Goal: Task Accomplishment & Management: Manage account settings

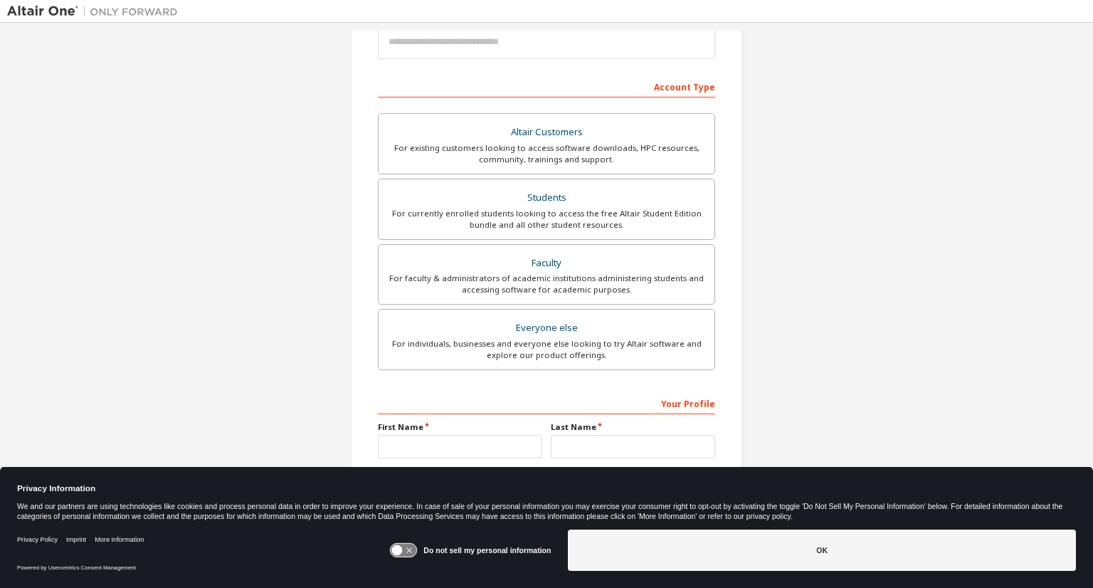
scroll to position [241, 0]
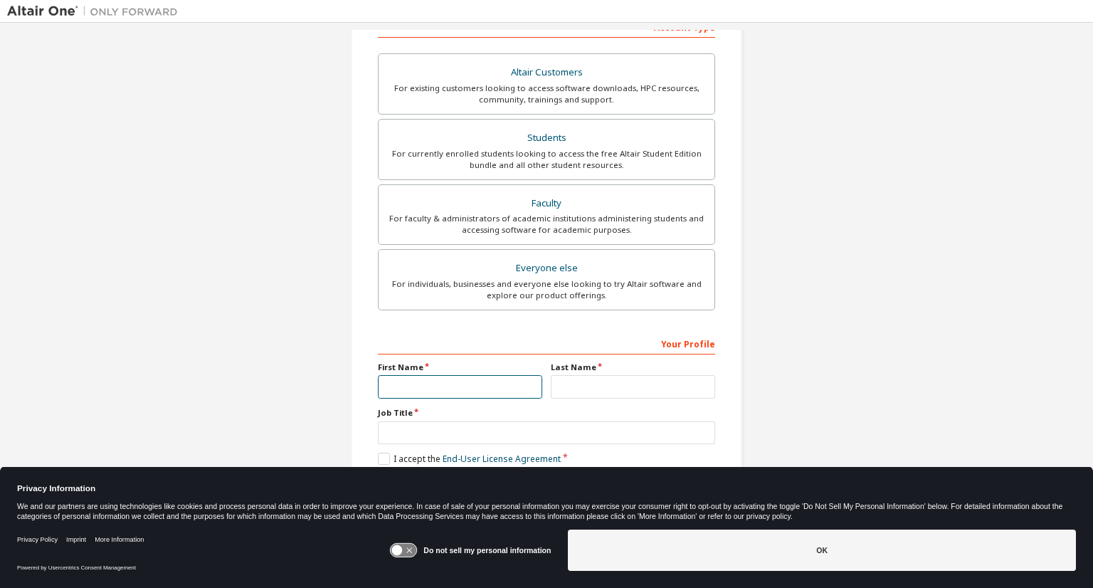
click at [451, 381] on input "text" at bounding box center [460, 386] width 164 height 23
type input "*******"
click at [611, 386] on input "text" at bounding box center [633, 386] width 164 height 23
type input "***"
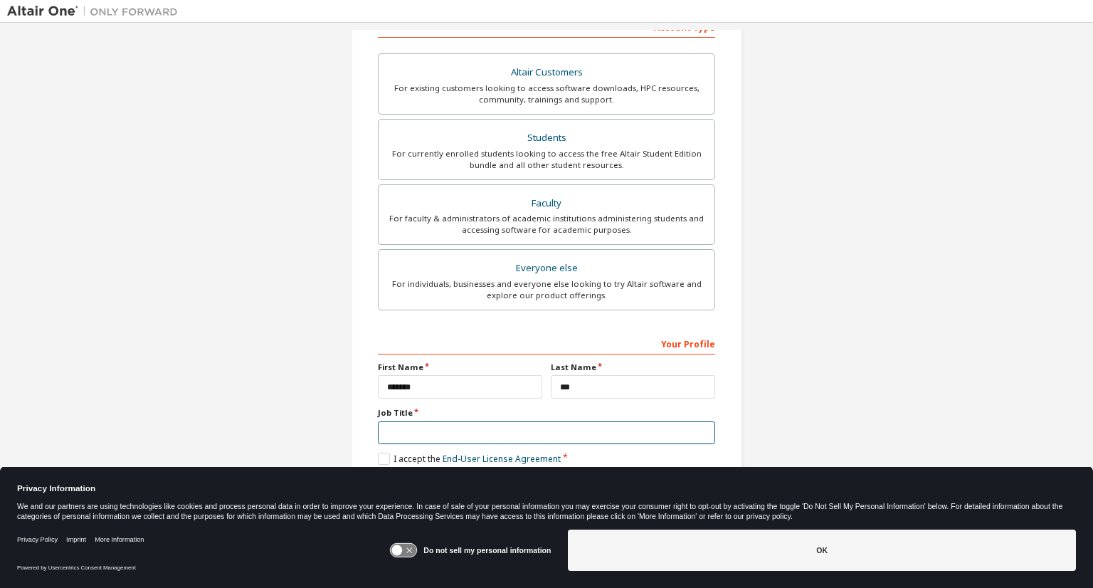
click at [535, 423] on input "text" at bounding box center [546, 432] width 337 height 23
type input "*******"
click at [378, 457] on label "I accept the End-User License Agreement" at bounding box center [469, 459] width 183 height 12
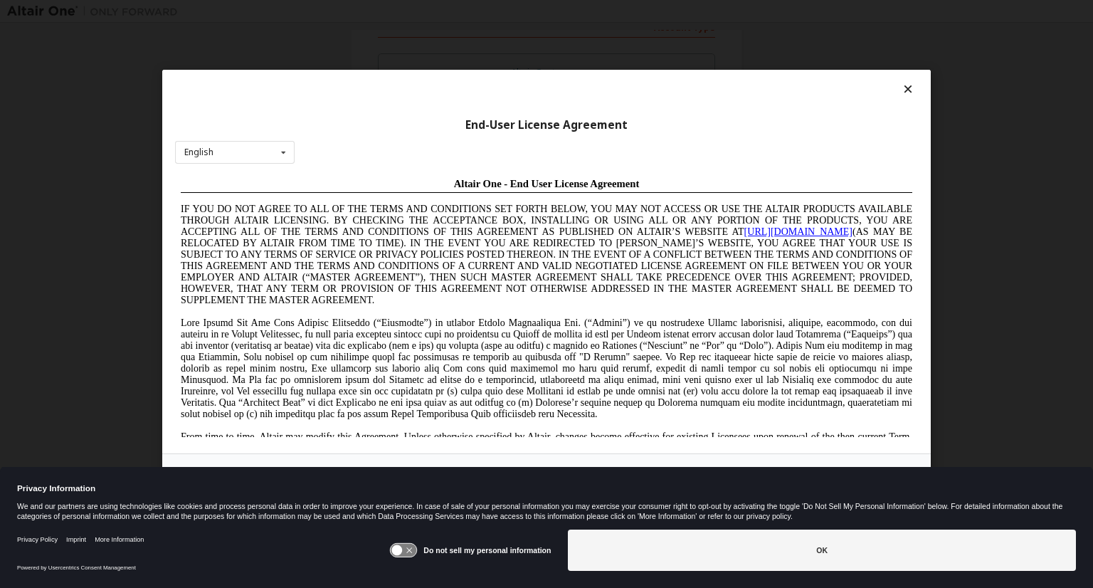
scroll to position [0, 0]
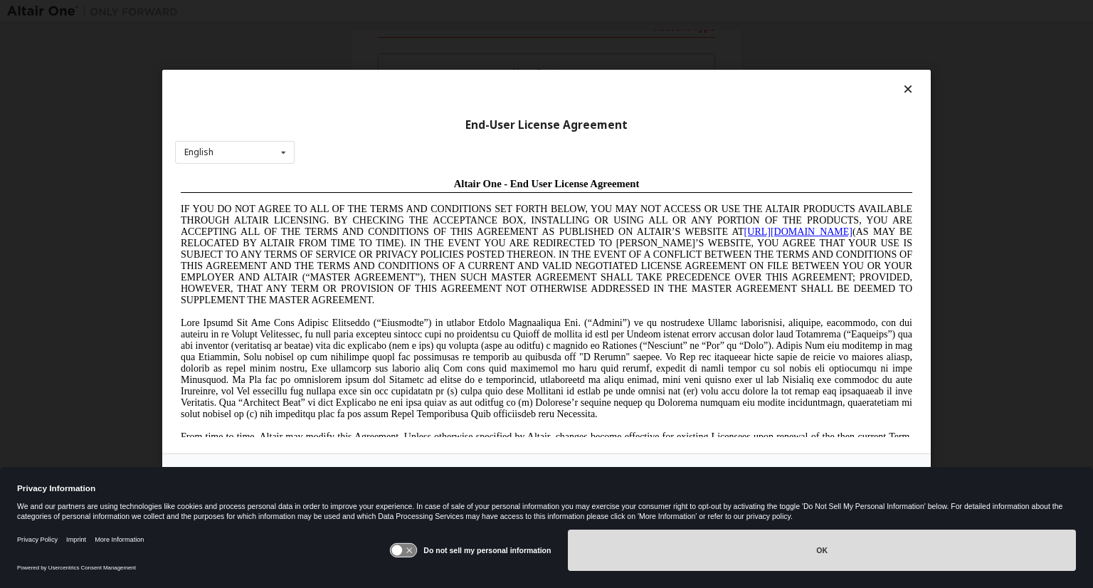
click at [843, 564] on button "OK" at bounding box center [822, 550] width 508 height 41
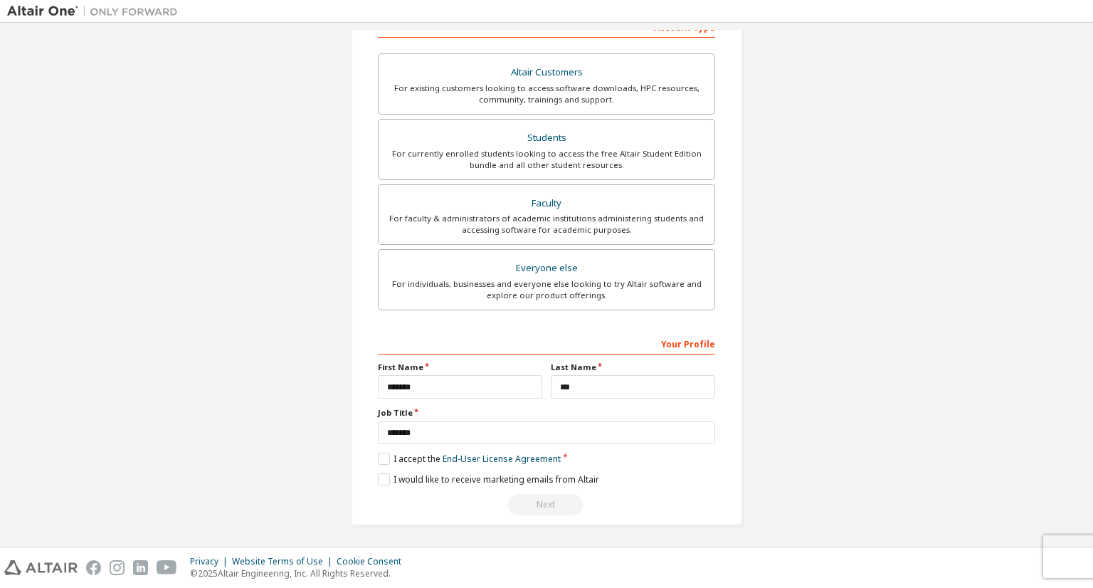
click at [542, 503] on div "Next" at bounding box center [546, 504] width 337 height 21
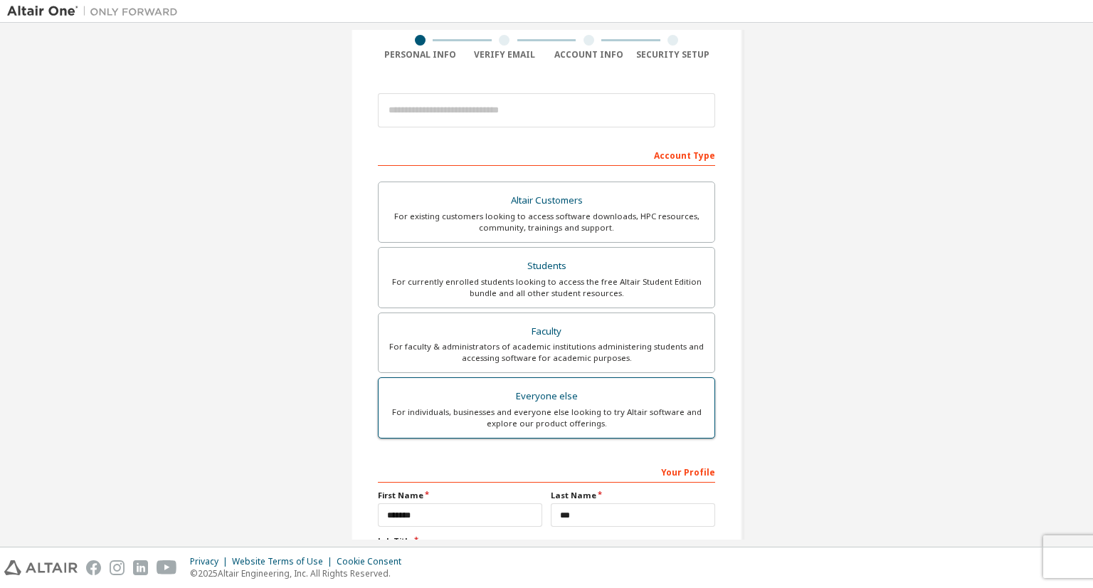
scroll to position [99, 0]
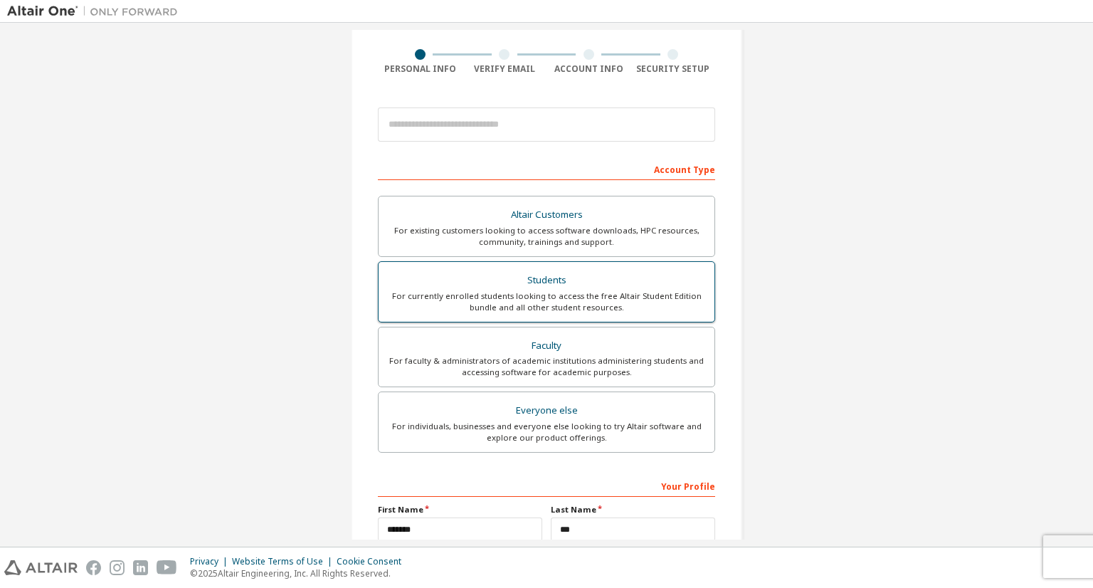
click at [616, 294] on div "For currently enrolled students looking to access the free Altair Student Editi…" at bounding box center [546, 301] width 319 height 23
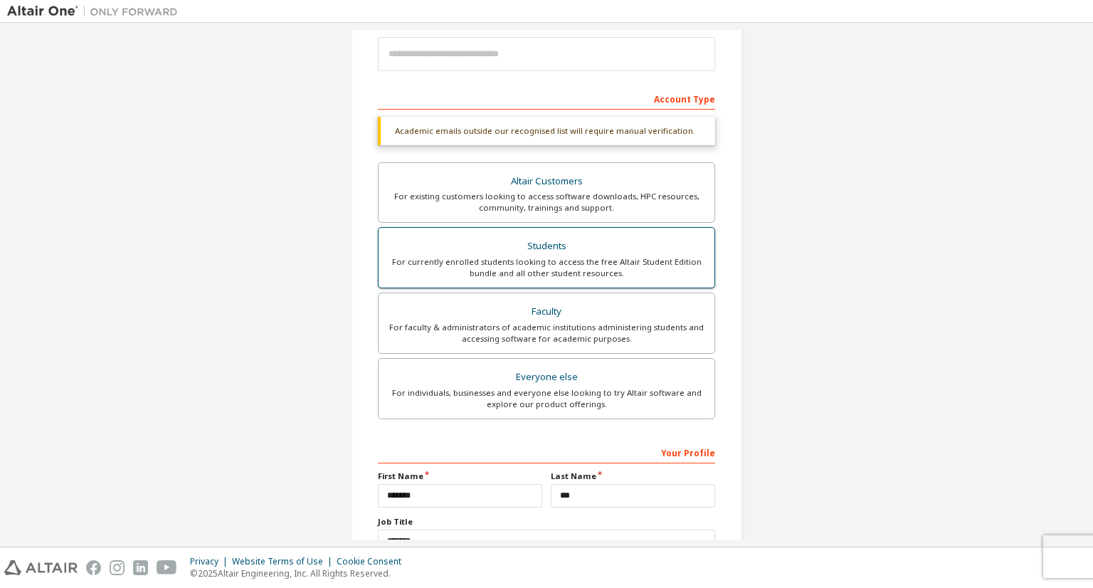
scroll to position [278, 0]
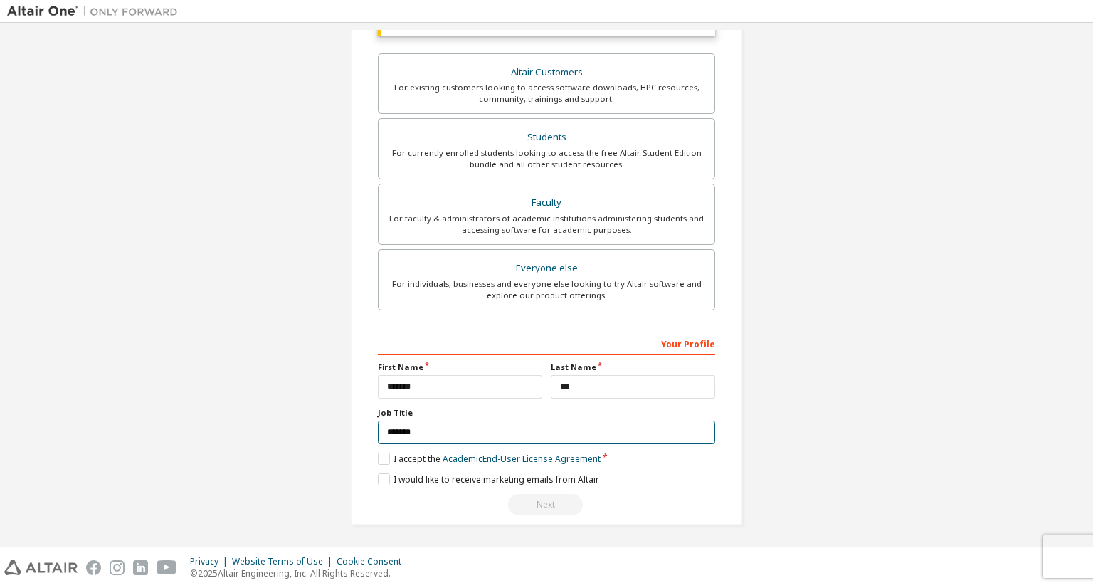
click at [524, 430] on input "*******" at bounding box center [546, 432] width 337 height 23
drag, startPoint x: 374, startPoint y: 433, endPoint x: 312, endPoint y: 429, distance: 62.7
click at [312, 429] on div "Create an Altair One Account For Free Trials, Licenses, Downloads, Learning & D…" at bounding box center [546, 147] width 1079 height 791
click at [362, 427] on div "Create an Altair One Account For Free Trials, Licenses, Downloads, Learning & D…" at bounding box center [546, 147] width 391 height 757
click at [379, 455] on label "I accept the Academic End-User License Agreement" at bounding box center [489, 459] width 223 height 12
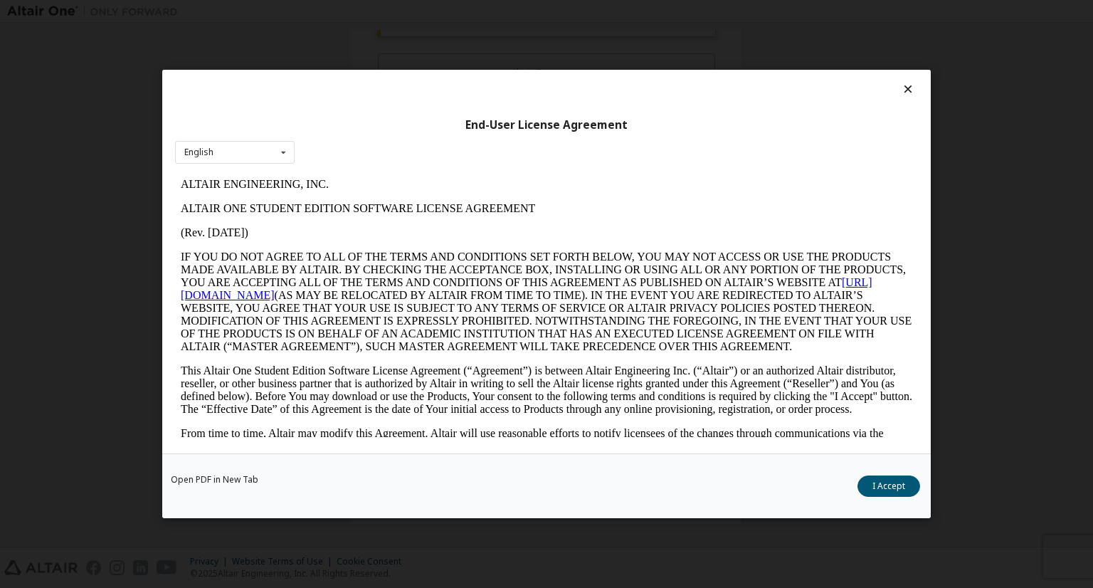
scroll to position [0, 0]
click at [878, 483] on button "I Accept" at bounding box center [889, 485] width 63 height 21
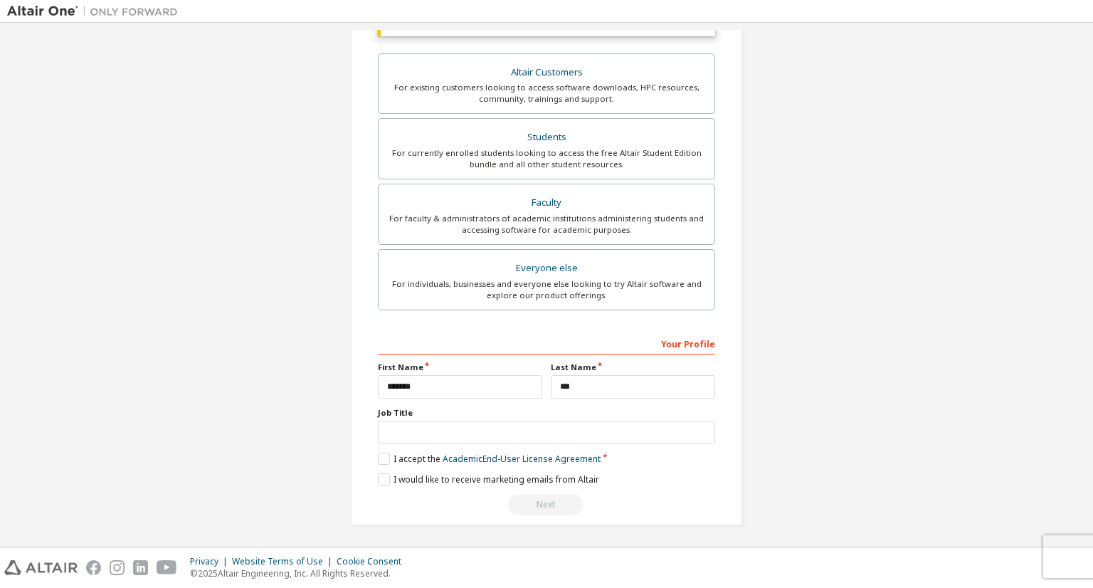
click at [549, 498] on div "Next" at bounding box center [546, 504] width 337 height 21
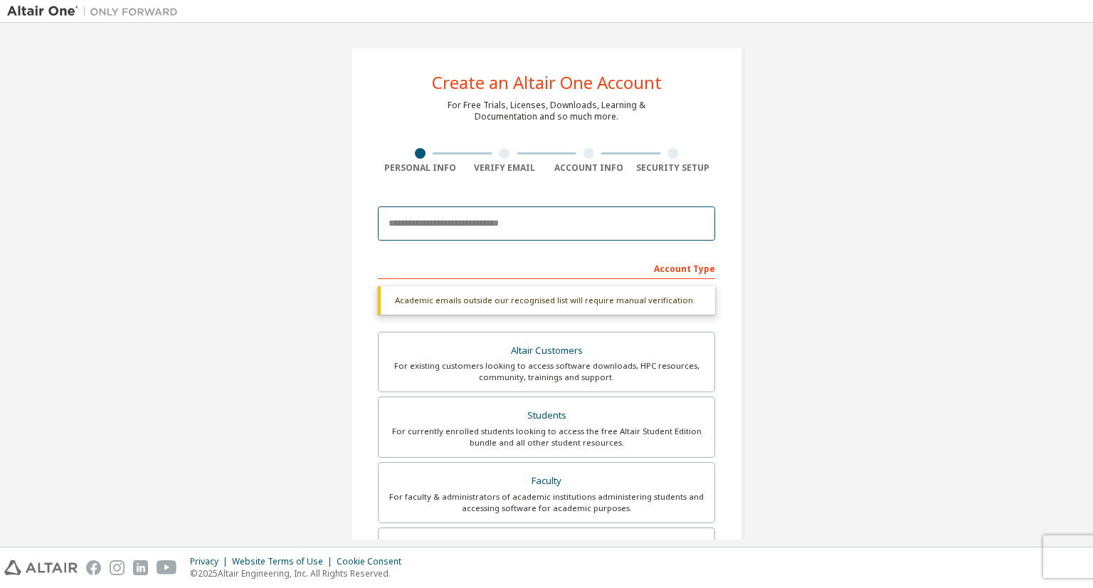
click at [527, 230] on input "email" at bounding box center [546, 223] width 337 height 34
type input "**********"
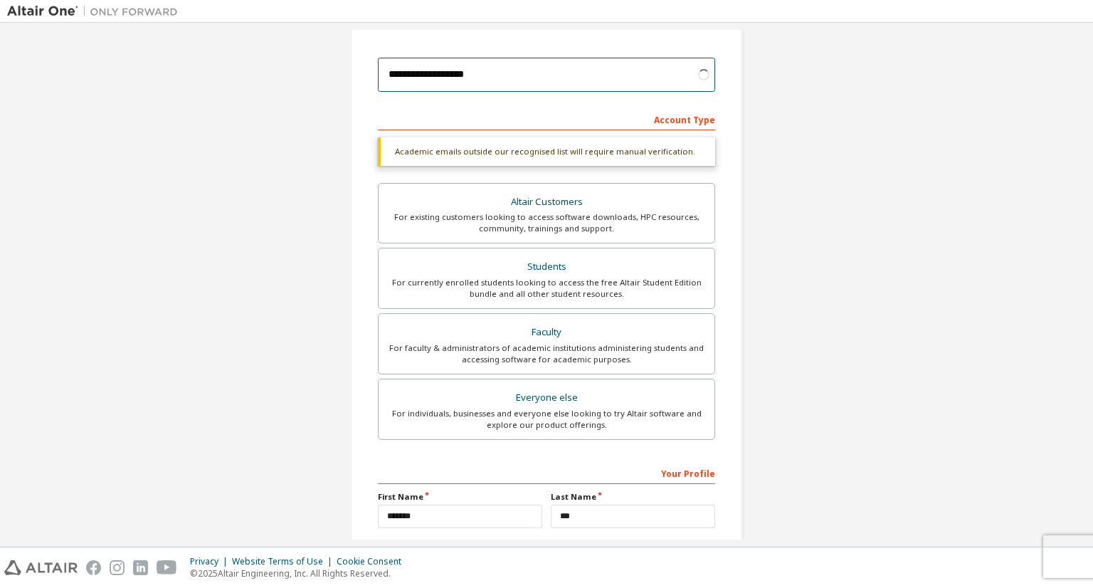
scroll to position [278, 0]
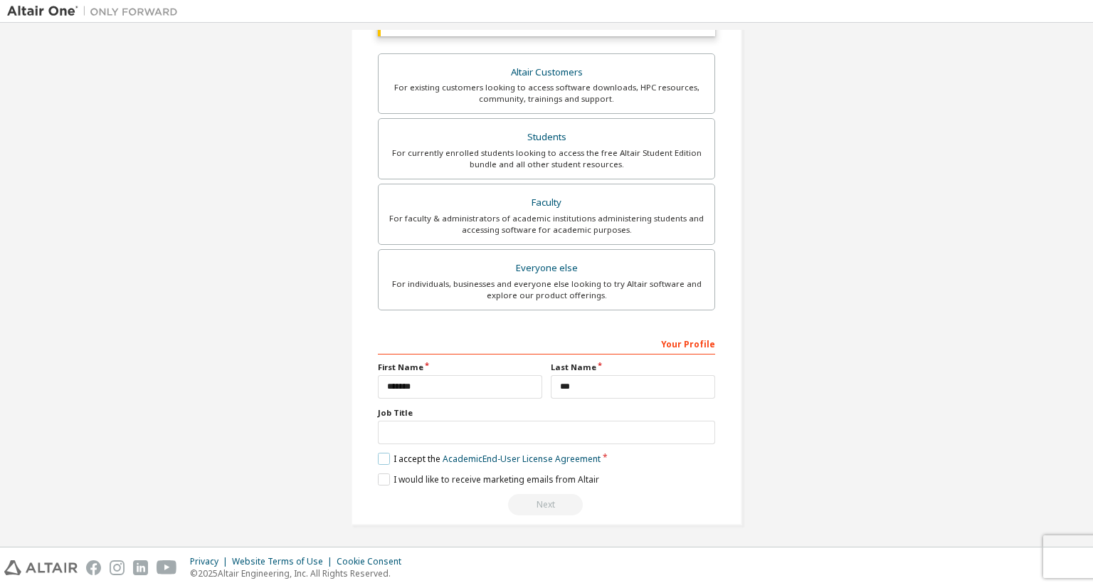
click at [384, 456] on label "I accept the Academic End-User License Agreement" at bounding box center [489, 459] width 223 height 12
click at [381, 456] on label "I accept the Academic End-User License Agreement" at bounding box center [489, 459] width 223 height 12
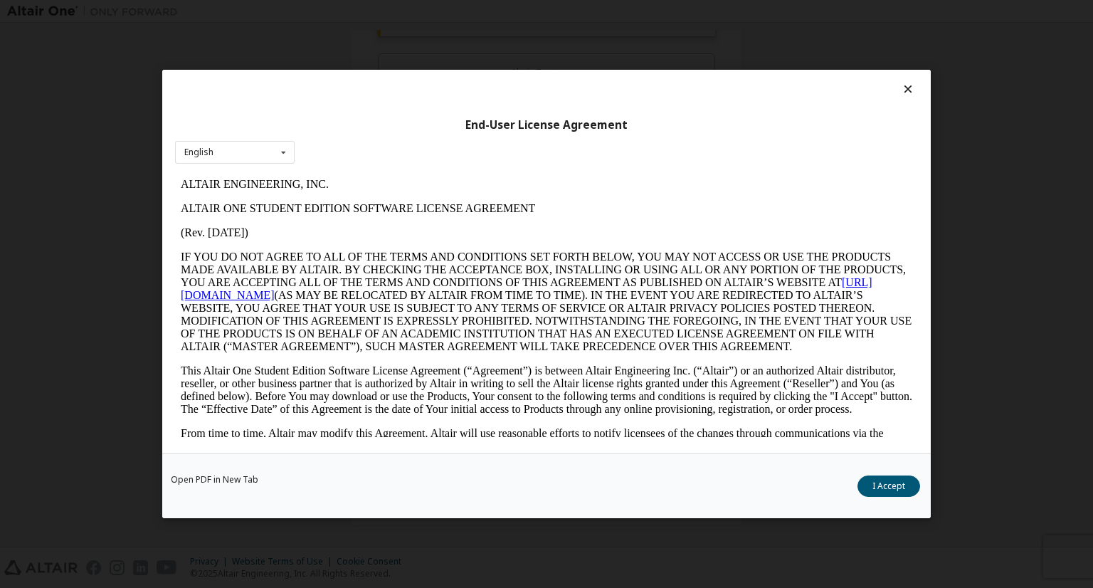
scroll to position [0, 0]
click at [880, 480] on button "I Accept" at bounding box center [889, 485] width 63 height 21
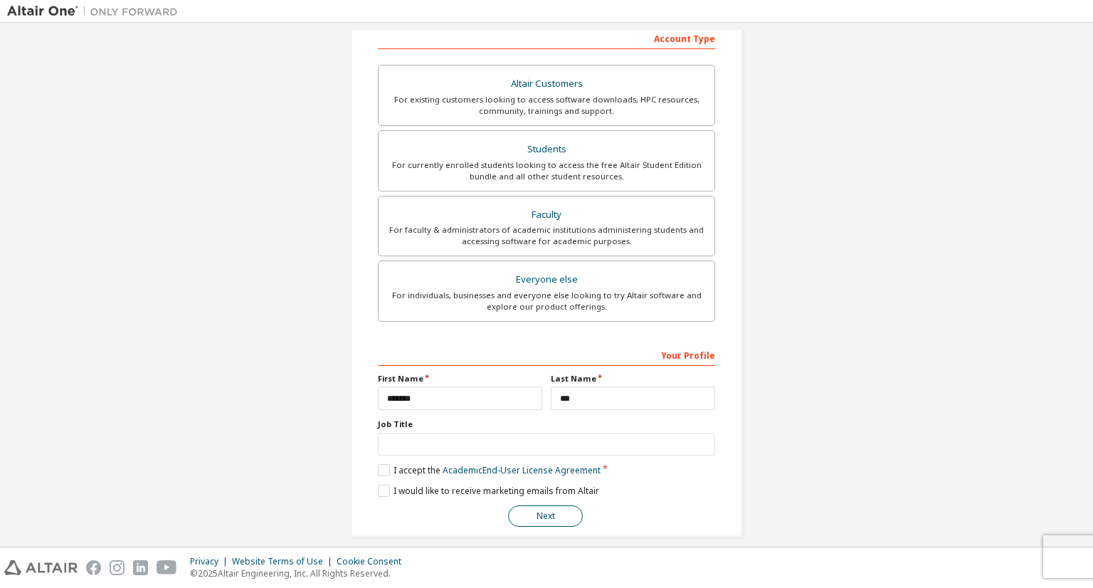
scroll to position [241, 0]
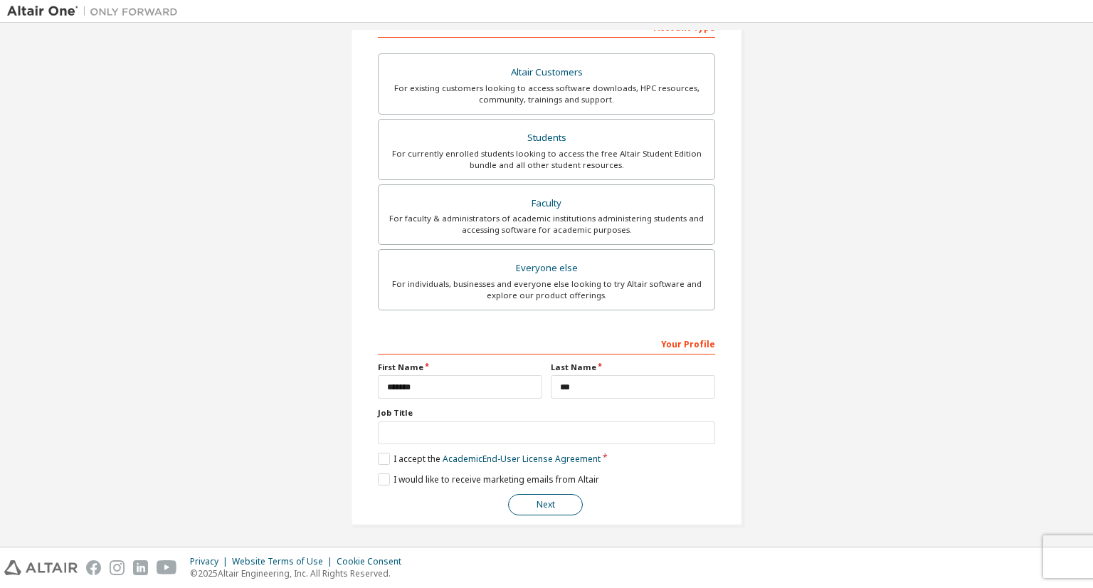
click at [562, 500] on button "Next" at bounding box center [545, 504] width 75 height 21
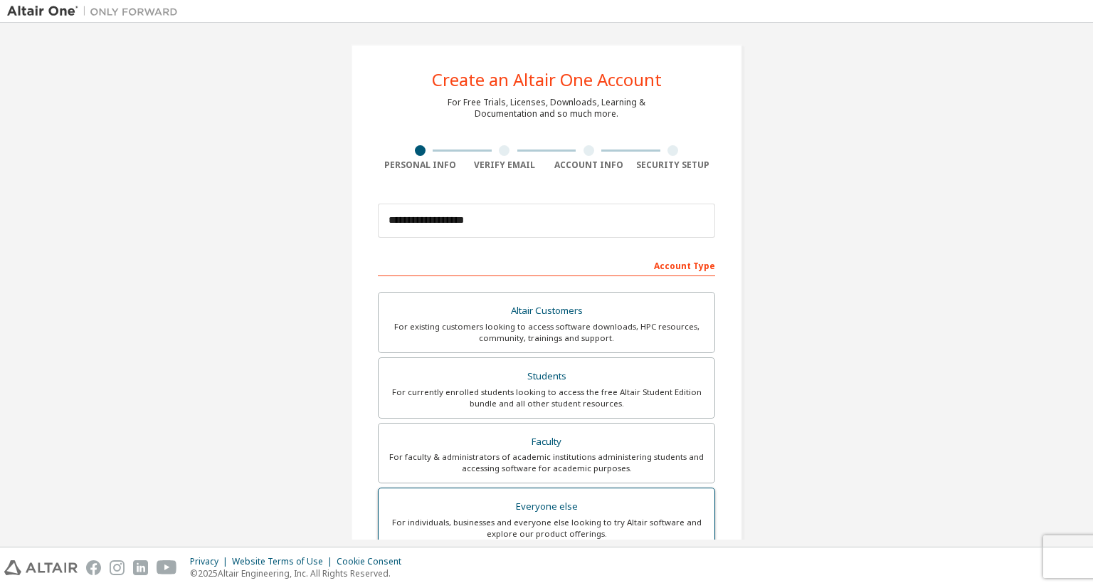
scroll to position [0, 0]
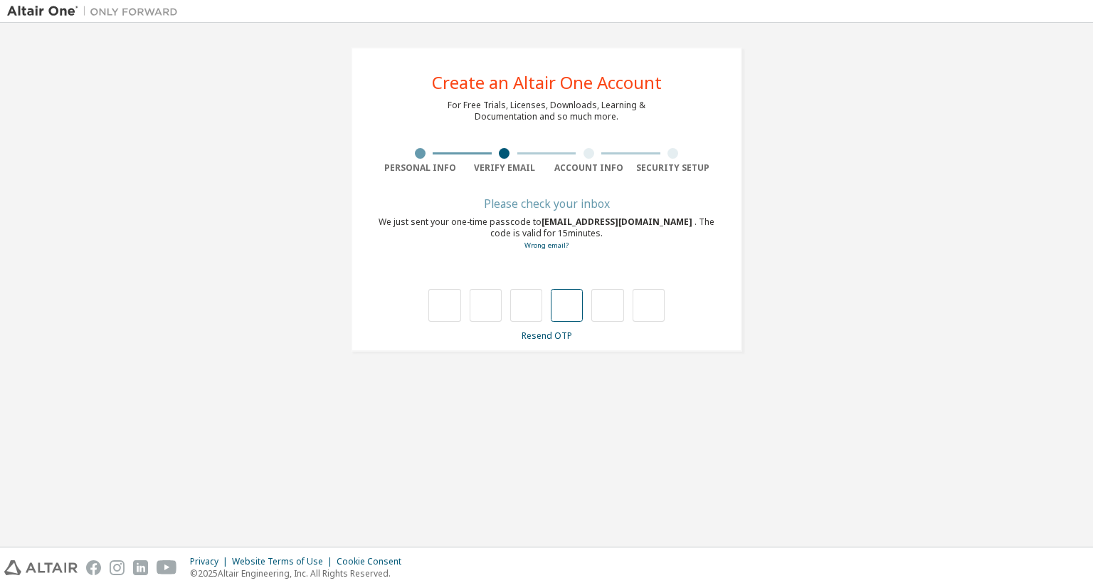
type input "*"
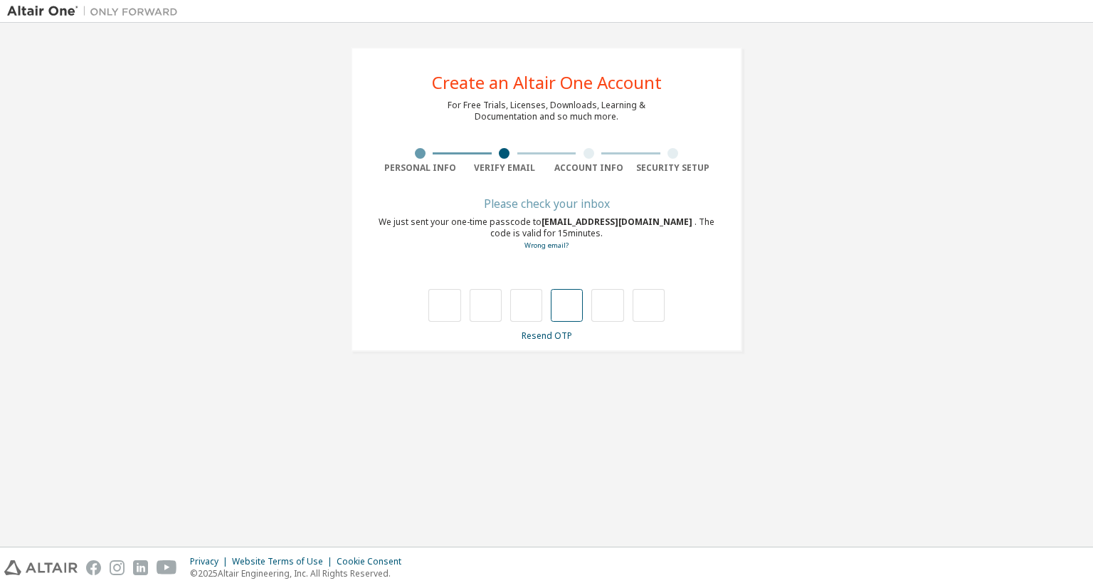
type input "*"
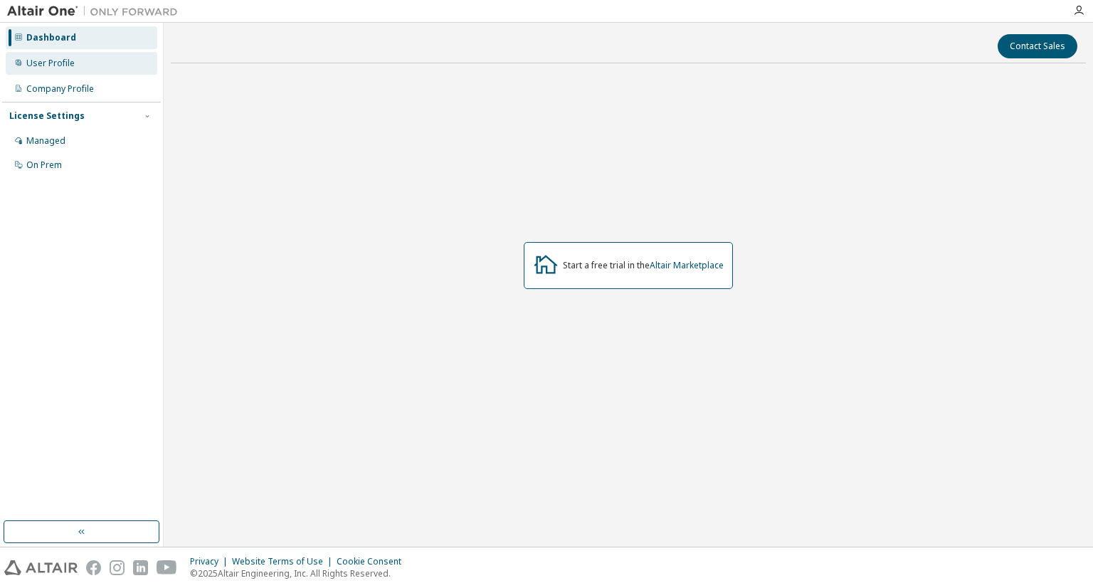
click at [35, 55] on div "User Profile" at bounding box center [82, 63] width 152 height 23
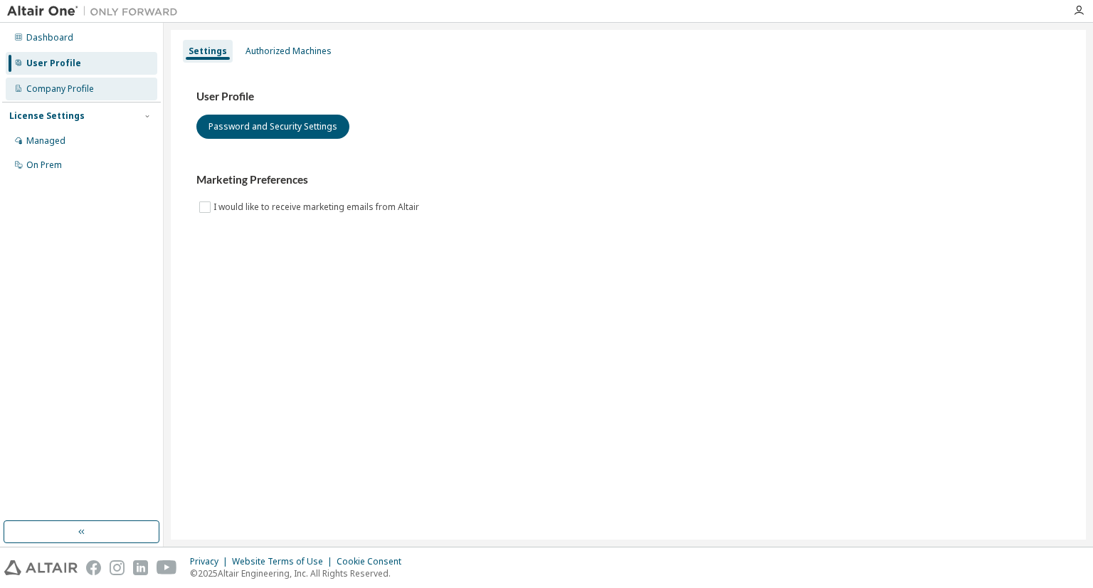
click at [76, 89] on div "Company Profile" at bounding box center [60, 88] width 68 height 11
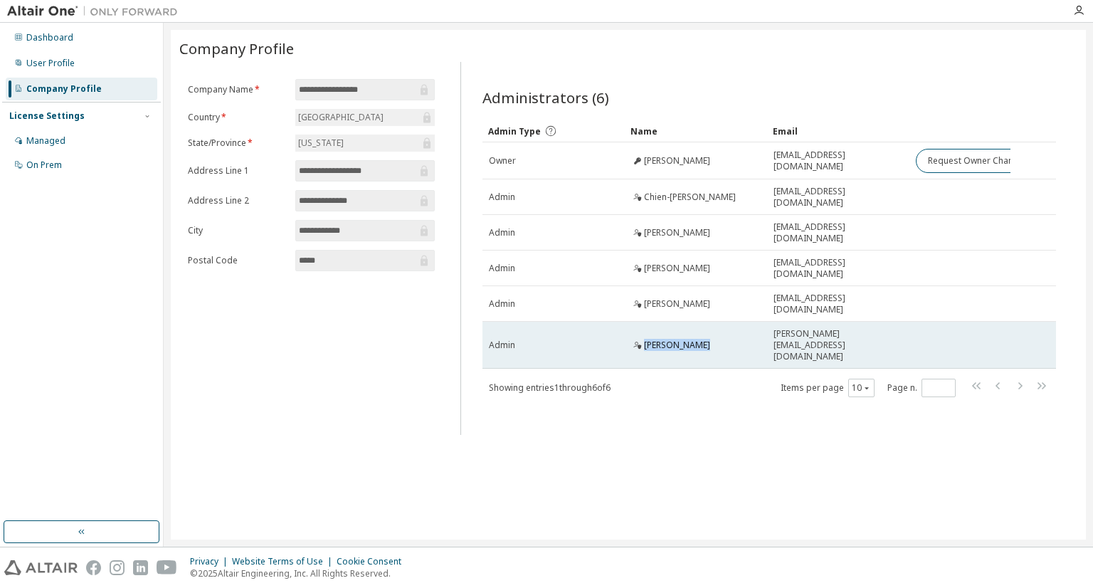
drag, startPoint x: 645, startPoint y: 335, endPoint x: 697, endPoint y: 334, distance: 52.7
click at [697, 339] on div "David Vasilev" at bounding box center [696, 344] width 130 height 11
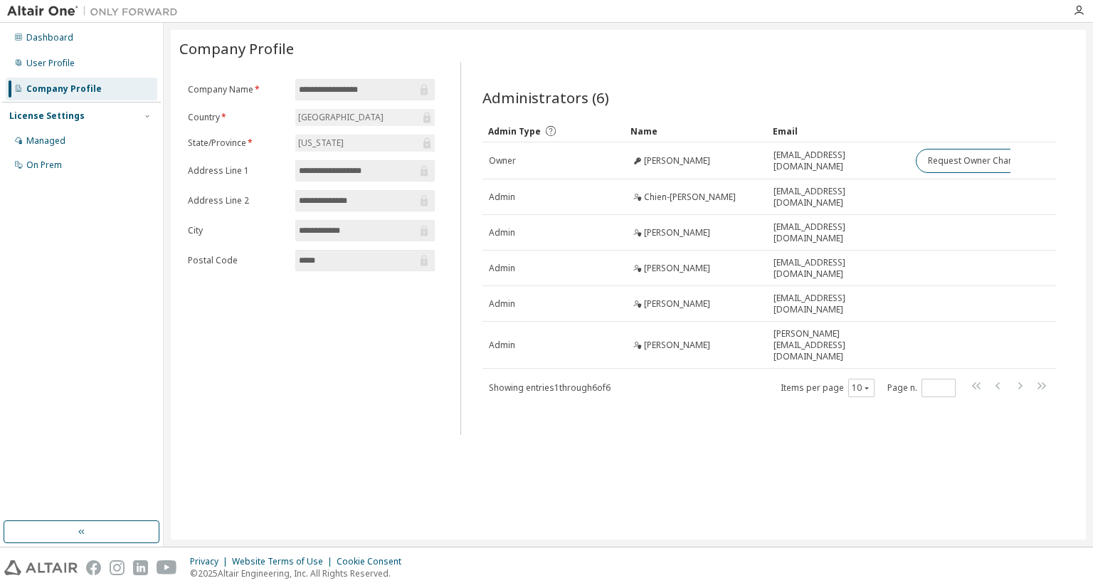
drag, startPoint x: 386, startPoint y: 172, endPoint x: 348, endPoint y: 172, distance: 37.7
click at [348, 172] on input "**********" at bounding box center [358, 171] width 118 height 14
click at [350, 143] on div "indiana" at bounding box center [364, 143] width 139 height 17
drag, startPoint x: 315, startPoint y: 142, endPoint x: 288, endPoint y: 142, distance: 27.8
click at [288, 142] on form "**********" at bounding box center [311, 175] width 247 height 192
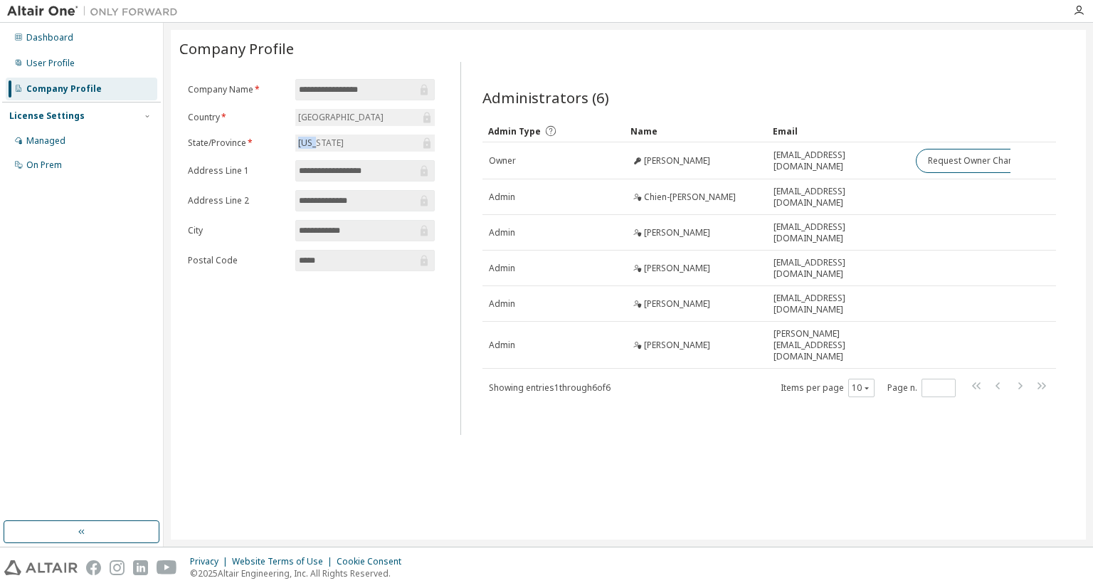
click at [312, 137] on div "indiana" at bounding box center [321, 143] width 50 height 16
